Goal: Task Accomplishment & Management: Manage account settings

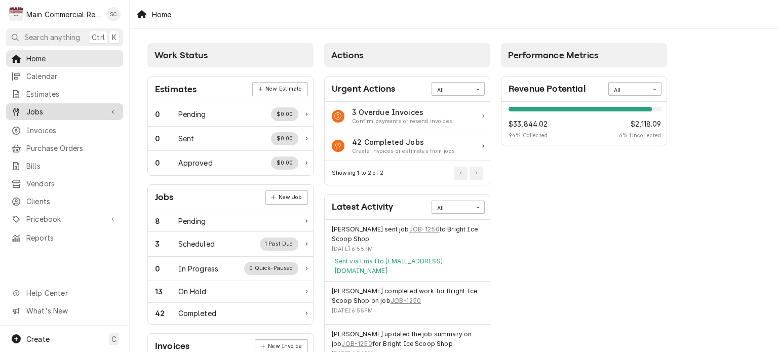
click at [63, 106] on span "Jobs" at bounding box center [64, 111] width 77 height 11
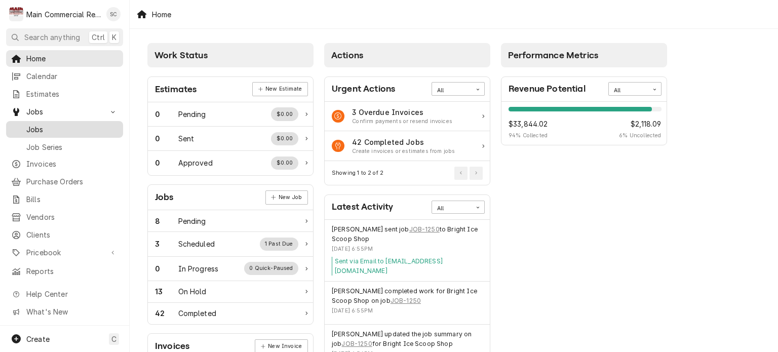
click at [58, 125] on span "Jobs" at bounding box center [72, 129] width 92 height 11
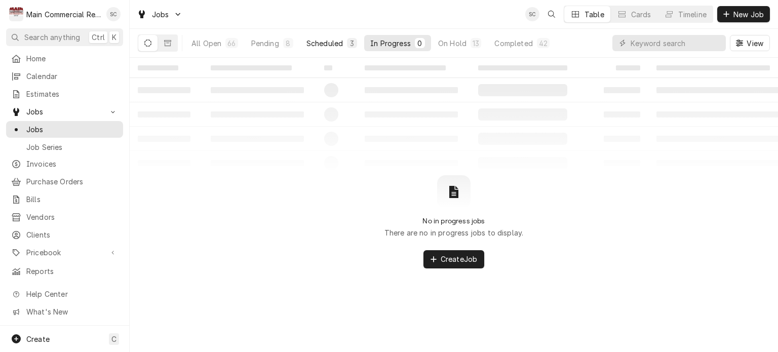
click at [319, 45] on div "Scheduled" at bounding box center [325, 43] width 36 height 11
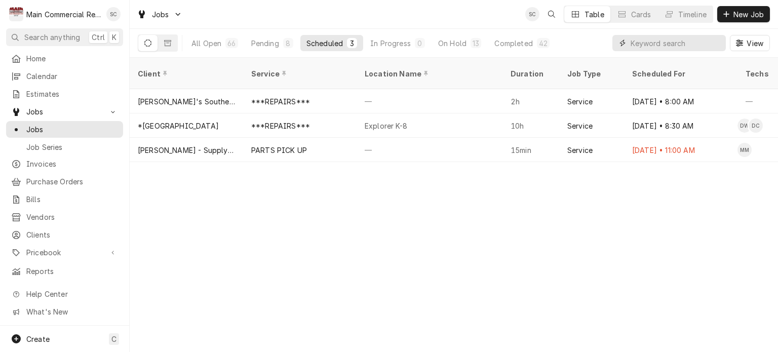
click at [655, 39] on input "Dynamic Content Wrapper" at bounding box center [676, 43] width 90 height 16
click at [653, 41] on input "Dynamic Content Wrapper" at bounding box center [676, 43] width 90 height 16
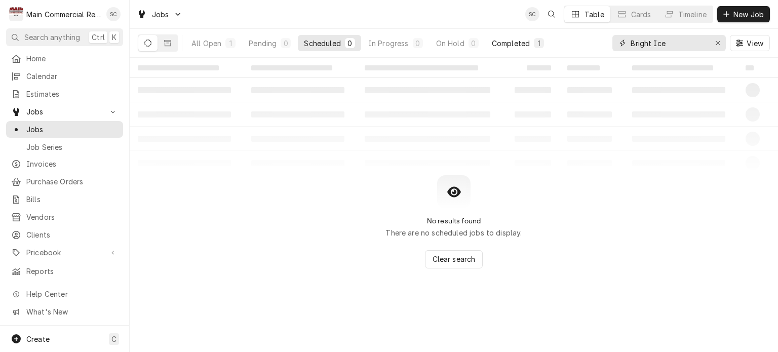
type input "Bright Ice"
click at [502, 45] on div "Completed" at bounding box center [511, 43] width 38 height 11
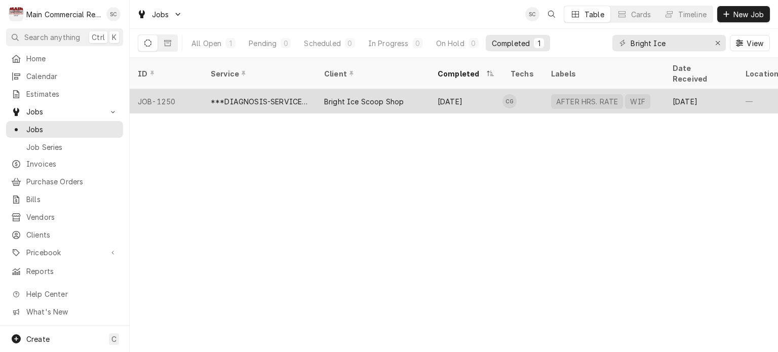
click at [385, 95] on div "Bright Ice Scoop Shop" at bounding box center [373, 101] width 114 height 24
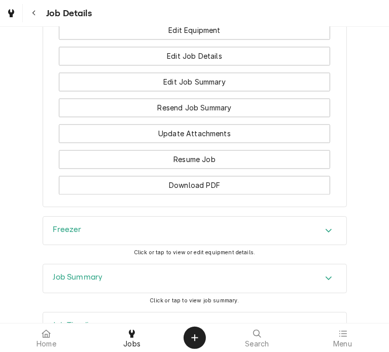
scroll to position [1200, 0]
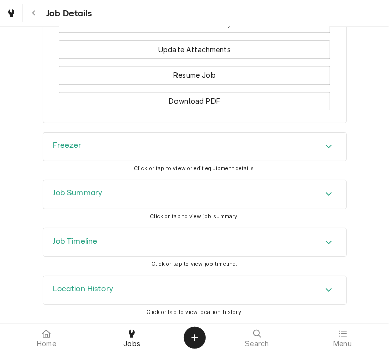
click at [315, 194] on div "Job Summary" at bounding box center [194, 194] width 303 height 28
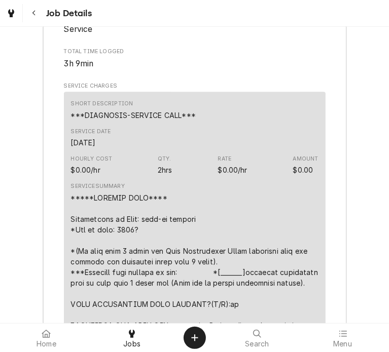
scroll to position [1475, 0]
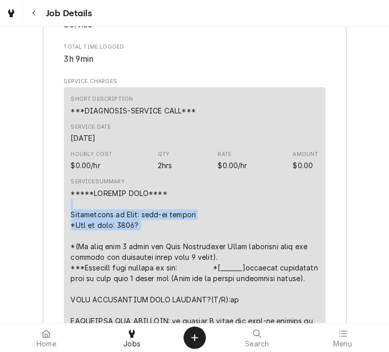
drag, startPoint x: 138, startPoint y: 232, endPoint x: 64, endPoint y: 214, distance: 76.1
copy div "Description of Unit: walk-in freezer *Age of unit: 2020?"
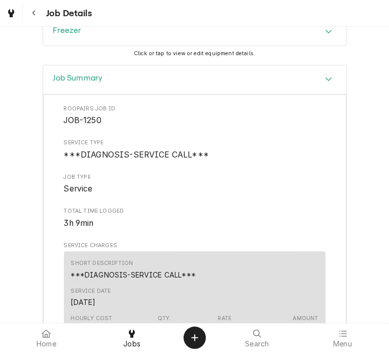
scroll to position [1274, 0]
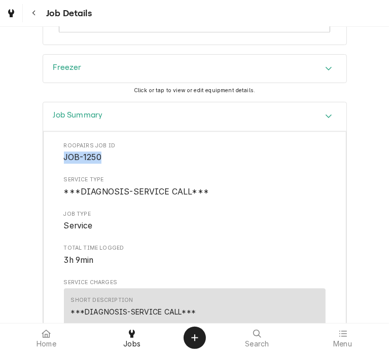
drag, startPoint x: 102, startPoint y: 161, endPoint x: 55, endPoint y: 156, distance: 47.9
copy span "JOB-1250"
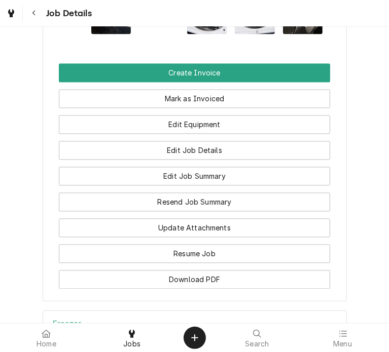
scroll to position [1008, 0]
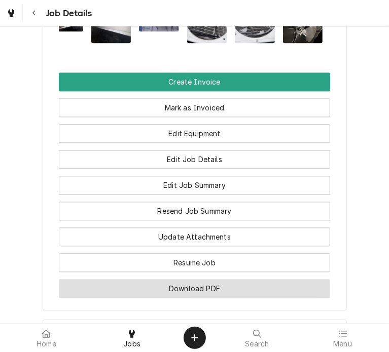
click at [188, 293] on button "Download PDF" at bounding box center [194, 288] width 271 height 19
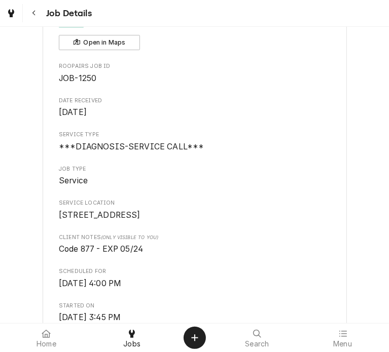
scroll to position [35, 0]
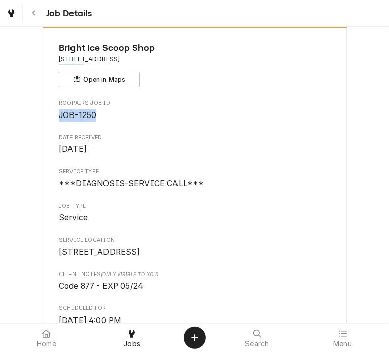
drag, startPoint x: 95, startPoint y: 113, endPoint x: 48, endPoint y: 119, distance: 47.5
copy span "JOB-1250"
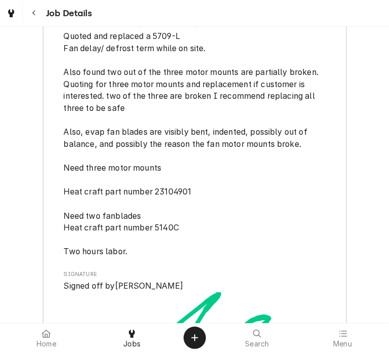
scroll to position [2553, 0]
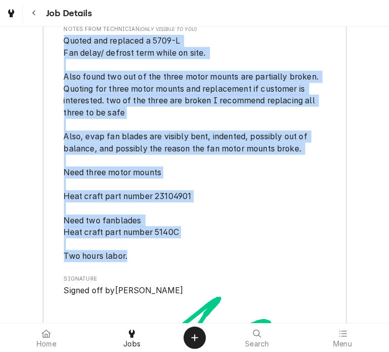
drag, startPoint x: 129, startPoint y: 275, endPoint x: 33, endPoint y: 58, distance: 236.6
copy span "Quoted and replaced a 5709-L Fan delay/ defrost term while on site. Also found …"
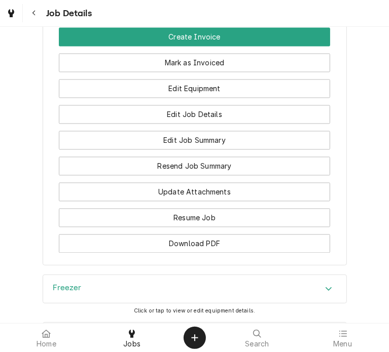
scroll to position [984, 0]
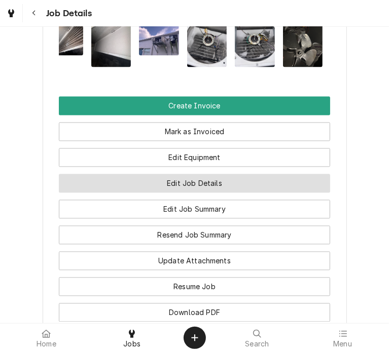
click at [227, 193] on button "Edit Job Details" at bounding box center [194, 183] width 271 height 19
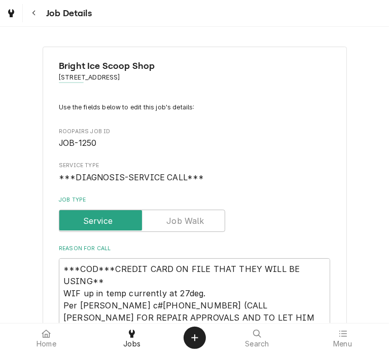
type textarea "x"
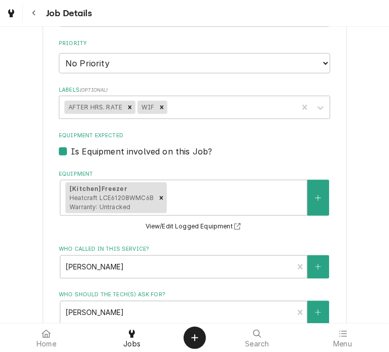
scroll to position [385, 0]
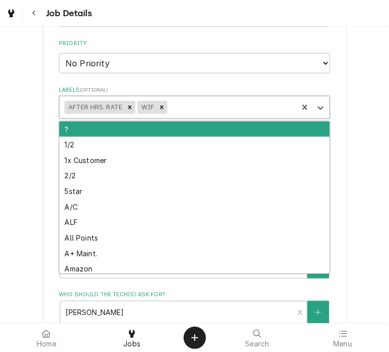
click at [214, 107] on div "Labels" at bounding box center [230, 107] width 123 height 18
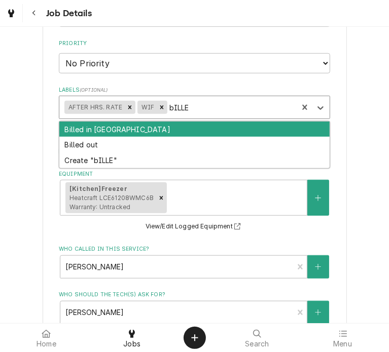
type input "bILLED"
click at [166, 125] on div "Billed in [GEOGRAPHIC_DATA]" at bounding box center [194, 130] width 270 height 16
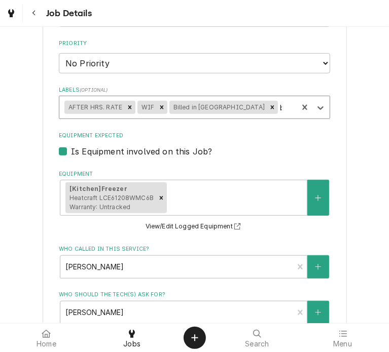
type textarea "x"
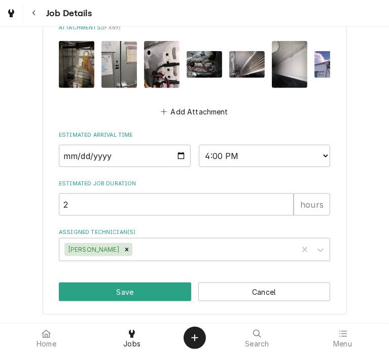
scroll to position [703, 0]
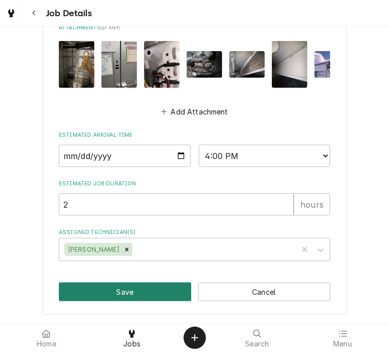
click at [122, 295] on button "Save" at bounding box center [125, 292] width 132 height 19
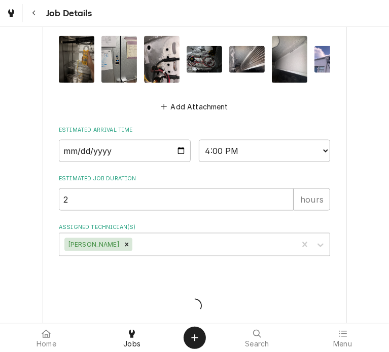
type textarea "x"
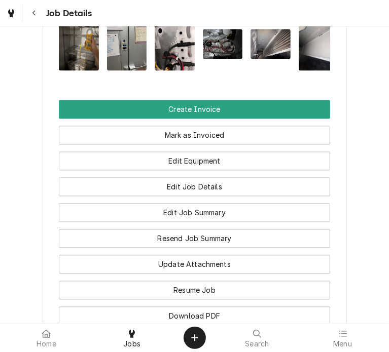
scroll to position [1022, 0]
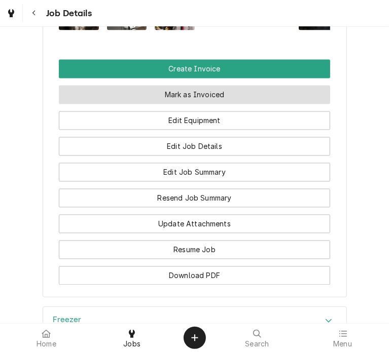
click at [236, 103] on button "Mark as Invoiced" at bounding box center [194, 94] width 271 height 19
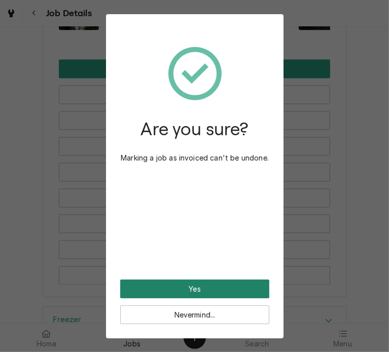
click at [174, 289] on button "Yes" at bounding box center [194, 289] width 149 height 19
